Goal: Navigation & Orientation: Find specific page/section

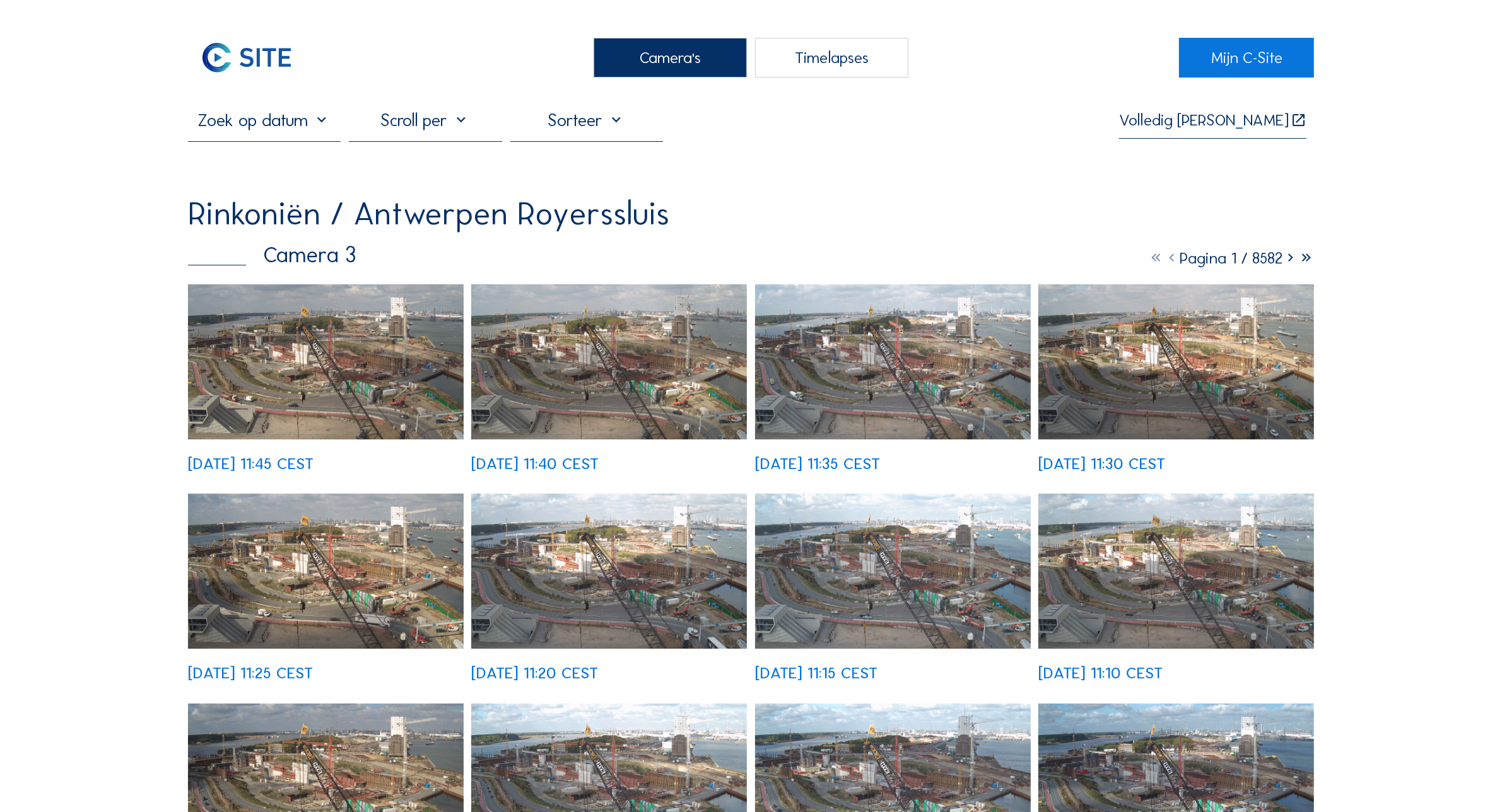
click at [336, 401] on img at bounding box center [326, 361] width 276 height 155
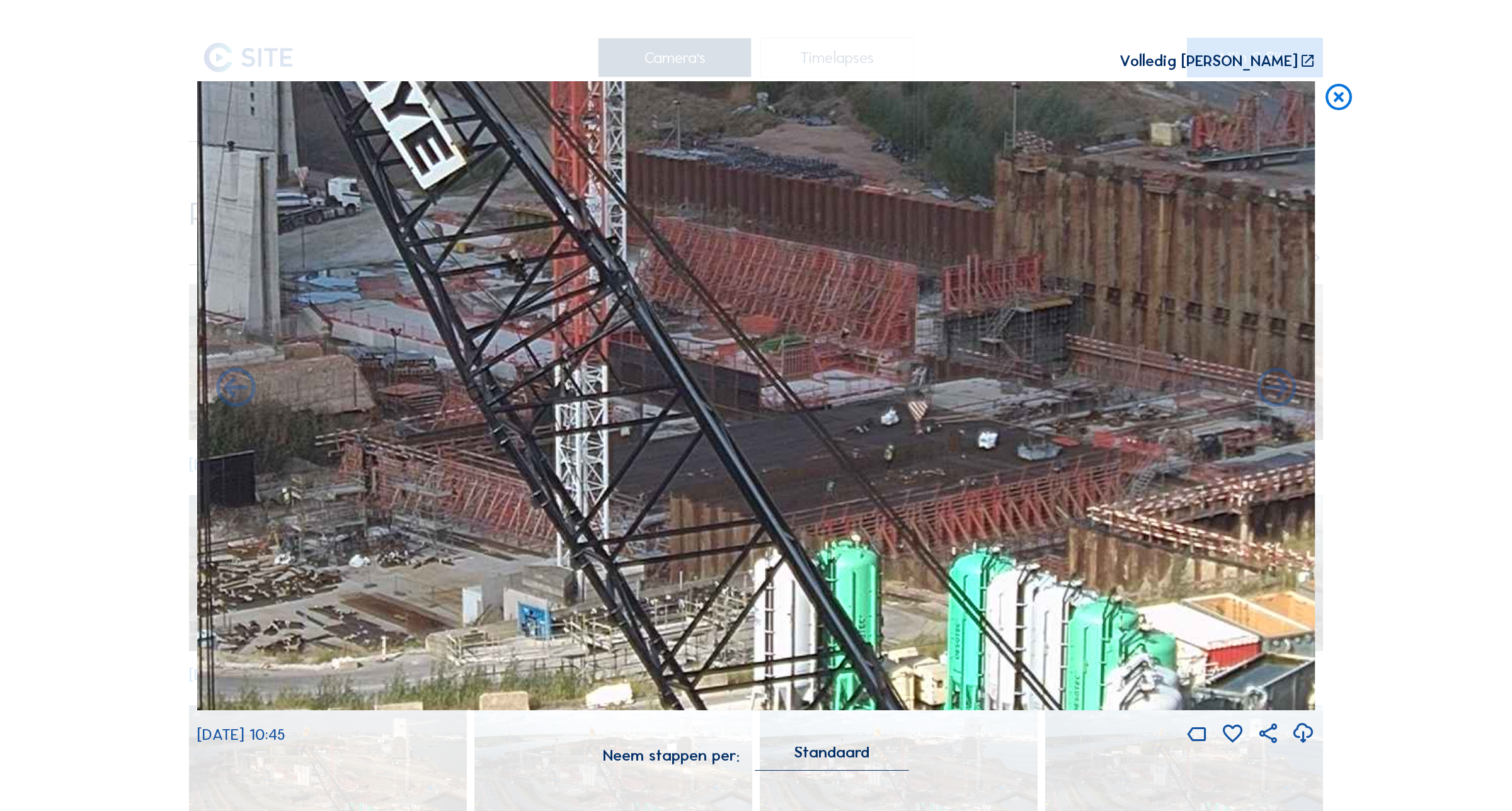
click at [1333, 107] on icon at bounding box center [1339, 97] width 32 height 33
